Goal: Information Seeking & Learning: Learn about a topic

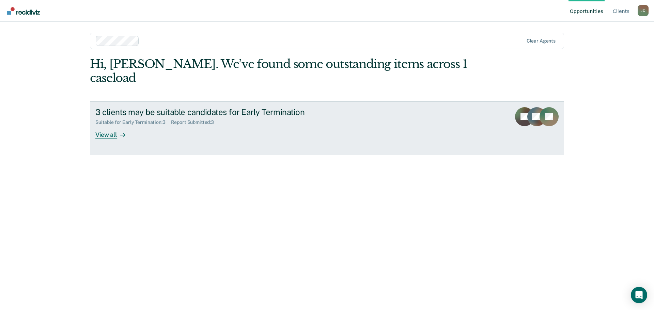
click at [108, 125] on div "View all" at bounding box center [114, 131] width 38 height 13
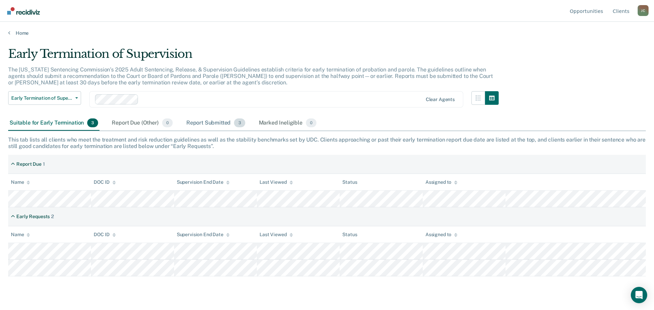
click at [203, 124] on div "Report Submitted 3" at bounding box center [216, 123] width 62 height 15
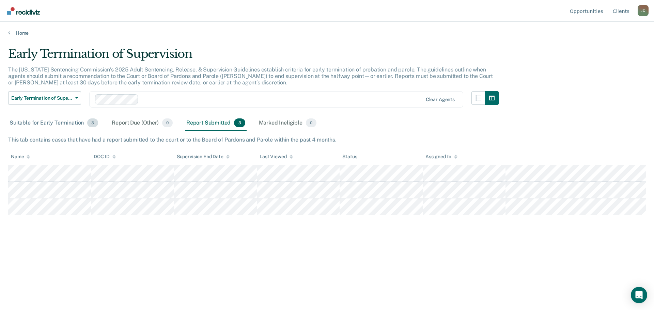
click at [57, 124] on div "Suitable for Early Termination 3" at bounding box center [53, 123] width 91 height 15
